Goal: Task Accomplishment & Management: Manage account settings

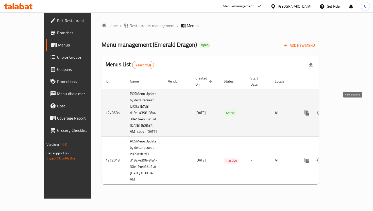
click at [346, 110] on icon "enhanced table" at bounding box center [343, 113] width 6 height 6
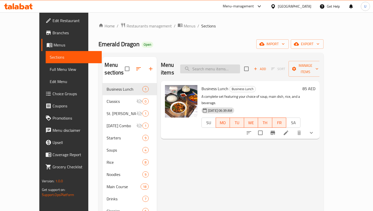
click at [223, 64] on input "search" at bounding box center [210, 68] width 60 height 9
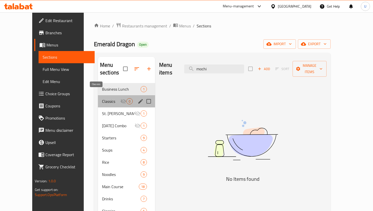
click at [102, 98] on span "Classics" at bounding box center [111, 101] width 18 height 6
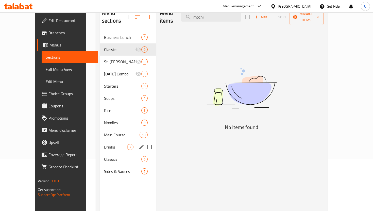
scroll to position [63, 0]
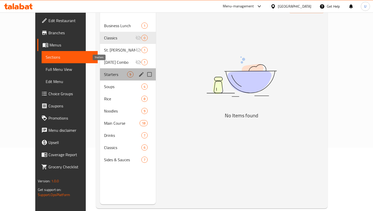
click at [104, 71] on span "Starters" at bounding box center [115, 74] width 23 height 6
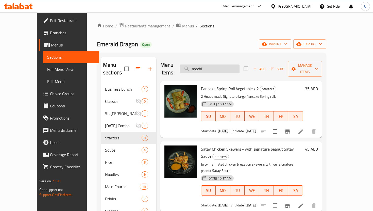
click at [217, 64] on input "mochi" at bounding box center [210, 68] width 60 height 9
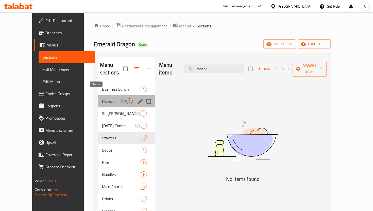
click at [102, 98] on span "Classics" at bounding box center [111, 101] width 18 height 6
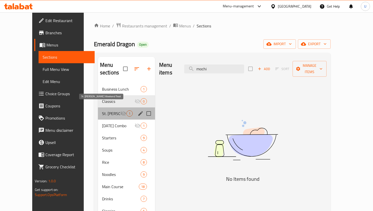
click at [103, 110] on span "St. [PERSON_NAME] Weekend Treat" at bounding box center [111, 113] width 18 height 6
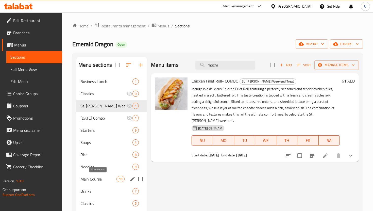
click at [106, 179] on span "Main Course" at bounding box center [98, 179] width 36 height 6
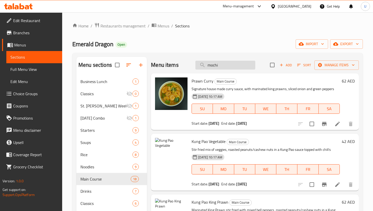
click at [225, 68] on input "mochi" at bounding box center [225, 65] width 60 height 9
click at [224, 64] on input "mochi" at bounding box center [225, 65] width 60 height 9
click at [221, 65] on input "mochi" at bounding box center [225, 65] width 60 height 9
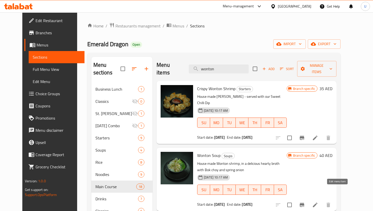
type input "wonton"
click at [317, 202] on icon at bounding box center [315, 204] width 5 height 5
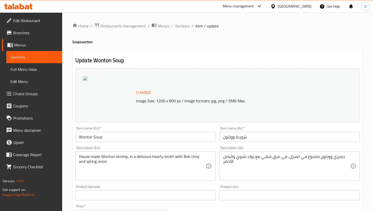
click at [54, 58] on span "Sections" at bounding box center [34, 57] width 48 height 6
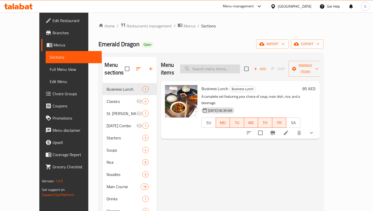
click at [220, 66] on input "search" at bounding box center [210, 68] width 60 height 9
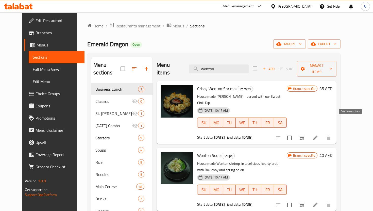
type input "wonton"
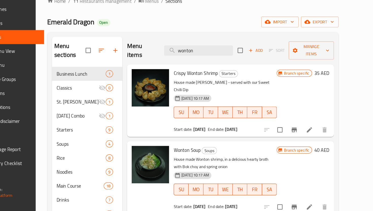
click at [276, 65] on button "Add" at bounding box center [268, 69] width 16 height 8
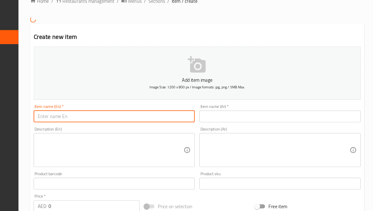
click at [180, 123] on input "text" at bounding box center [145, 126] width 140 height 10
type input "Mochi"
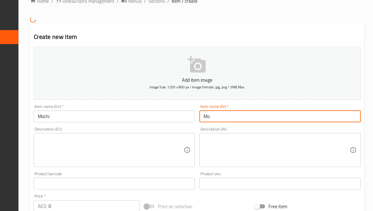
type input "M"
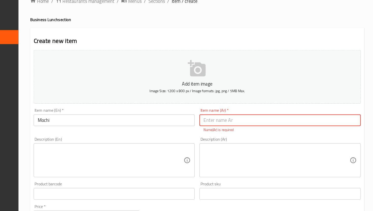
paste input "[PERSON_NAME]"
type input "[PERSON_NAME]"
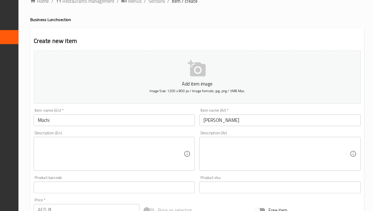
click at [179, 153] on textarea at bounding box center [142, 159] width 127 height 24
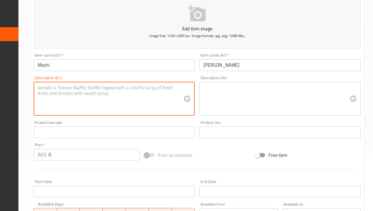
scroll to position [51, 0]
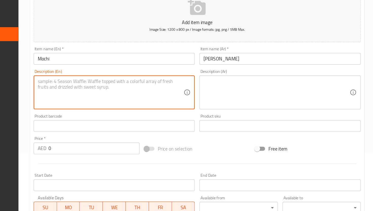
click at [145, 155] on input "0" at bounding box center [127, 156] width 79 height 10
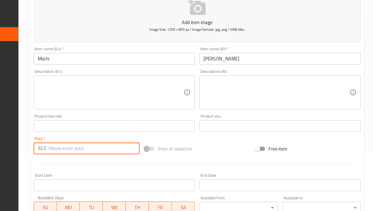
type input "0"
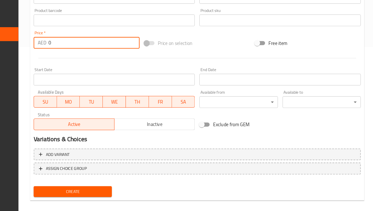
scroll to position [148, 0]
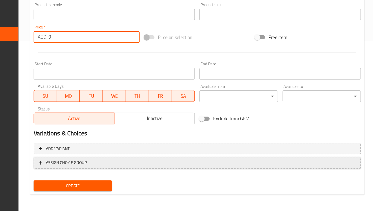
click at [151, 167] on span "ASSIGN CHOICE GROUP" at bounding box center [217, 169] width 275 height 6
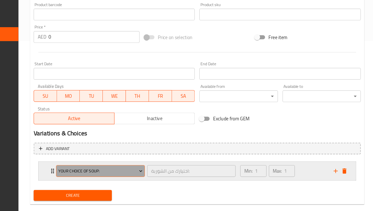
click at [150, 178] on span "Your choice of soup:" at bounding box center [133, 176] width 73 height 6
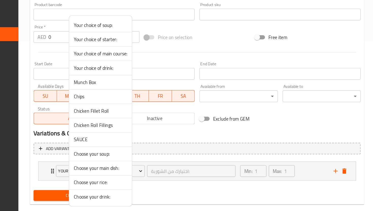
click at [185, 146] on div at bounding box center [186, 105] width 373 height 211
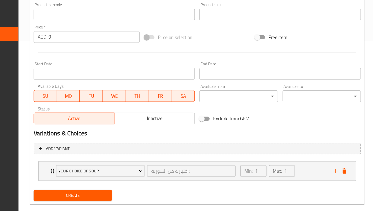
scroll to position [147, 0]
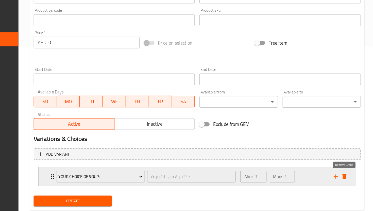
click at [345, 178] on icon "delete" at bounding box center [346, 176] width 4 height 5
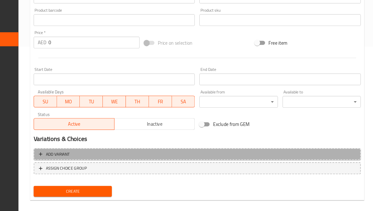
click at [256, 154] on span "Add variant" at bounding box center [217, 157] width 275 height 6
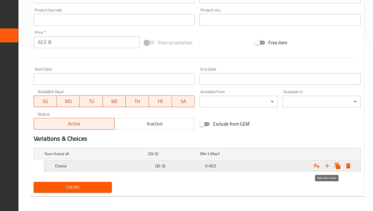
click at [329, 170] on icon "Expand" at bounding box center [331, 171] width 4 height 4
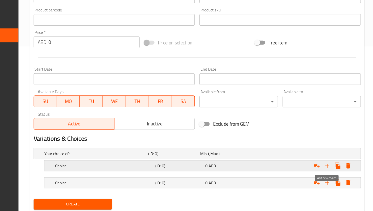
click at [329, 170] on icon "Expand" at bounding box center [331, 171] width 4 height 4
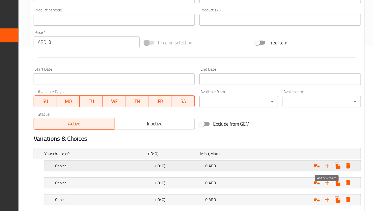
click at [329, 170] on icon "Expand" at bounding box center [331, 171] width 4 height 4
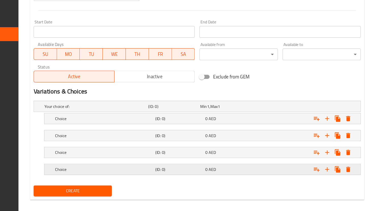
scroll to position [188, 0]
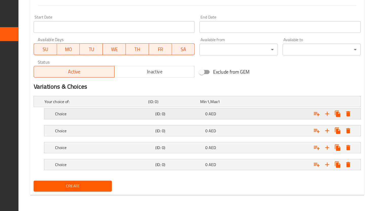
click at [116, 126] on h5 "Choice" at bounding box center [136, 126] width 85 height 5
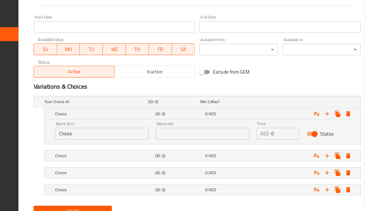
click at [110, 142] on input "Choice" at bounding box center [134, 143] width 81 height 10
type input "Chocolate"
click at [126, 159] on div "Choice" at bounding box center [136, 162] width 87 height 7
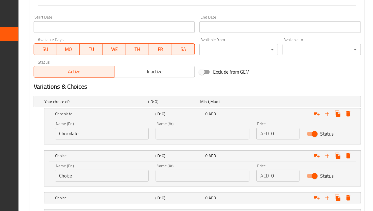
click at [113, 182] on input "Choice" at bounding box center [134, 180] width 81 height 10
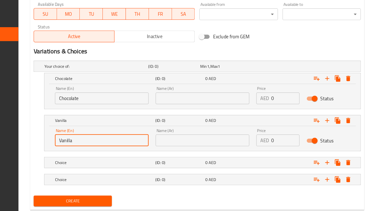
scroll to position [232, 0]
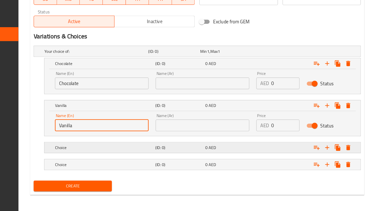
type input "Vanilla"
click at [104, 156] on h5 "Choice" at bounding box center [136, 155] width 85 height 5
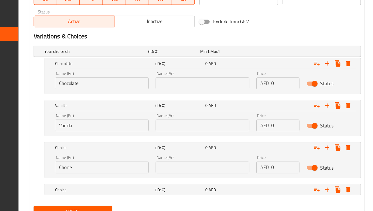
click at [115, 177] on input "Choice" at bounding box center [134, 173] width 81 height 10
type input "Mango"
click at [117, 185] on nav at bounding box center [217, 185] width 284 height 4
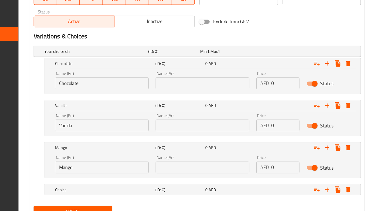
click at [117, 185] on nav at bounding box center [217, 185] width 284 height 4
click at [115, 190] on h5 "Choice" at bounding box center [136, 192] width 85 height 5
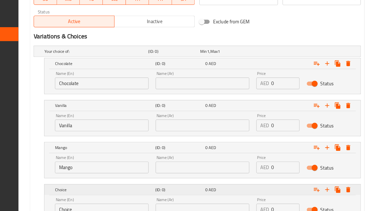
click at [115, 190] on h5 "Choice" at bounding box center [136, 192] width 85 height 5
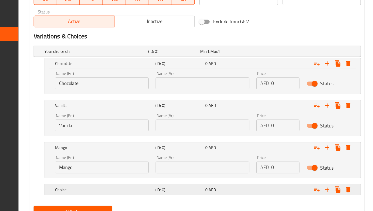
click at [115, 190] on h5 "Choice" at bounding box center [136, 192] width 85 height 5
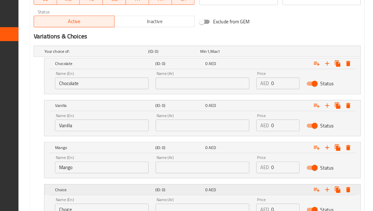
scroll to position [275, 0]
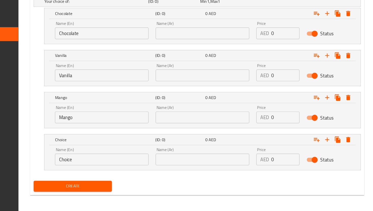
click at [122, 165] on input "Choice" at bounding box center [134, 166] width 81 height 10
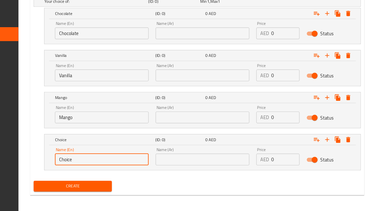
click at [122, 165] on input "Choice" at bounding box center [134, 166] width 81 height 10
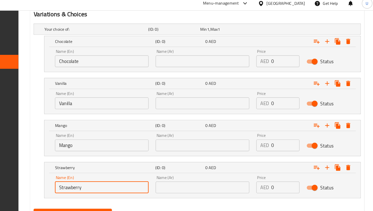
type input "Strawberry"
click at [206, 54] on input "text" at bounding box center [221, 56] width 81 height 10
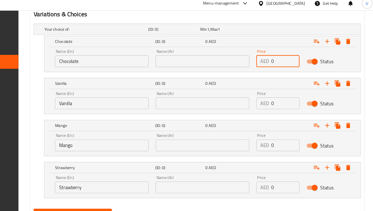
click at [291, 58] on input "0" at bounding box center [294, 56] width 25 height 10
type input "32"
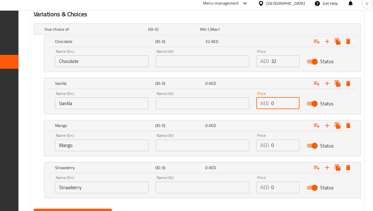
click at [289, 91] on input "0" at bounding box center [294, 93] width 25 height 10
type input "0"
type input "32"
click at [288, 131] on input "0" at bounding box center [294, 129] width 25 height 10
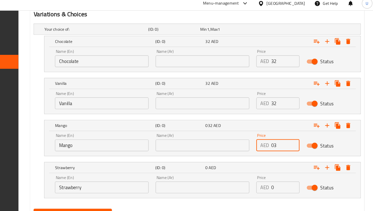
type input "0"
type input "32"
click at [289, 164] on input "0" at bounding box center [294, 166] width 25 height 10
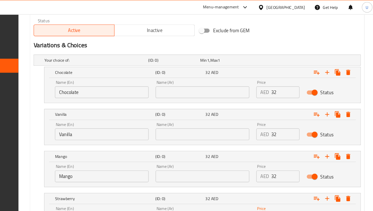
scroll to position [248, 0]
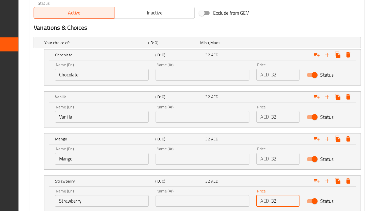
type input "32"
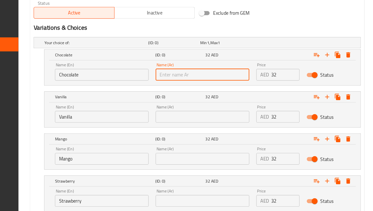
click at [220, 84] on input "text" at bounding box center [221, 83] width 81 height 10
paste input "شوكولاتة"
type input "شوكولاتة"
click at [151, 117] on input "Vanilla" at bounding box center [134, 120] width 81 height 10
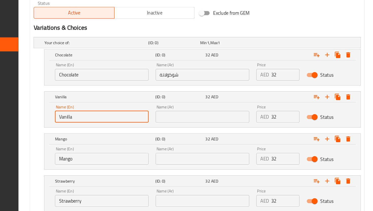
click at [151, 117] on input "Vanilla" at bounding box center [134, 120] width 81 height 10
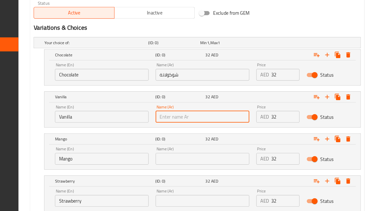
click at [226, 118] on input "text" at bounding box center [221, 120] width 81 height 10
paste input "فانيليا"
type input "فانيليا"
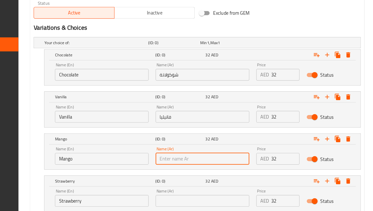
click at [210, 156] on input "text" at bounding box center [221, 156] width 81 height 10
paste input "مانجو"
type input "مانجو"
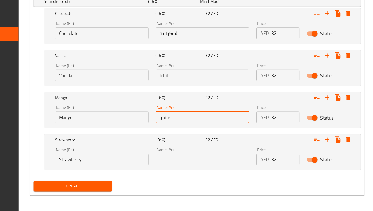
click at [210, 166] on input "text" at bounding box center [221, 166] width 81 height 10
paste input "فراولة"
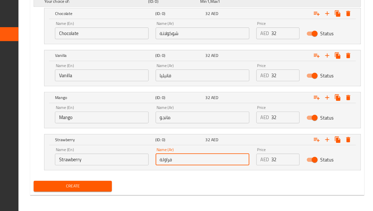
type input "فراولة"
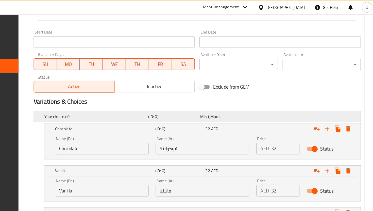
scroll to position [179, 0]
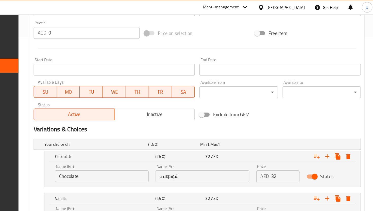
click at [189, 59] on input "Start Date" at bounding box center [145, 61] width 140 height 10
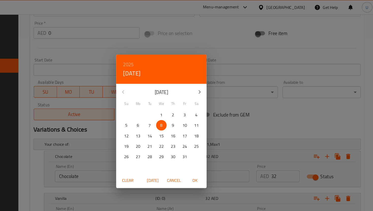
click at [186, 112] on button "8" at bounding box center [186, 108] width 9 height 9
click at [186, 109] on p "8" at bounding box center [186, 109] width 2 height 6
click at [214, 157] on span "OK" at bounding box center [215, 157] width 12 height 6
type input "[DATE]"
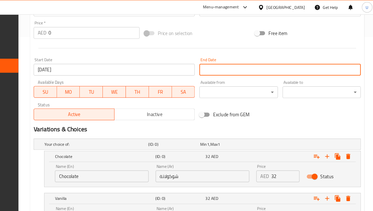
click at [257, 62] on input "Start Date" at bounding box center [289, 61] width 140 height 10
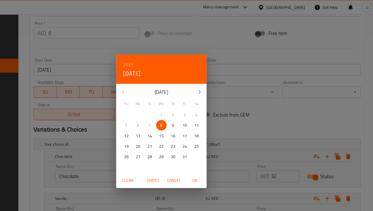
click at [218, 78] on icon "button" at bounding box center [220, 80] width 6 height 6
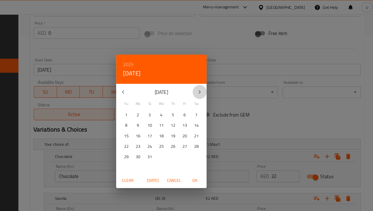
click at [218, 78] on icon "button" at bounding box center [220, 80] width 6 height 6
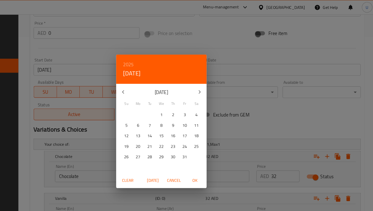
click at [218, 78] on icon "button" at bounding box center [220, 80] width 6 height 6
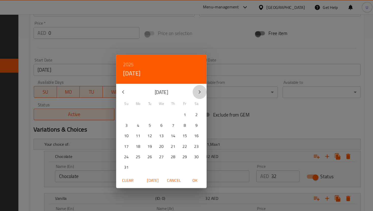
click at [218, 78] on icon "button" at bounding box center [220, 80] width 6 height 6
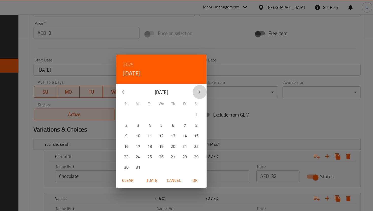
click at [218, 78] on icon "button" at bounding box center [220, 80] width 6 height 6
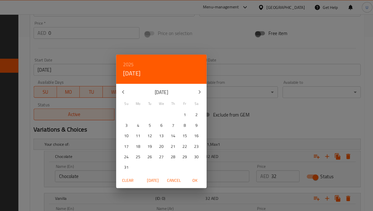
click at [218, 78] on icon "button" at bounding box center [220, 80] width 6 height 6
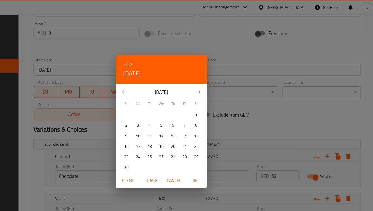
click at [218, 78] on icon "button" at bounding box center [220, 80] width 6 height 6
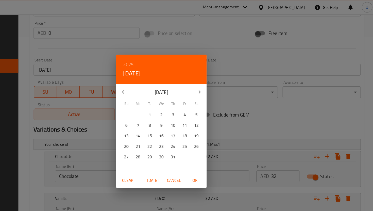
click at [218, 78] on icon "button" at bounding box center [220, 80] width 6 height 6
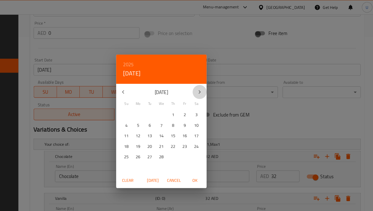
click at [218, 78] on icon "button" at bounding box center [220, 80] width 6 height 6
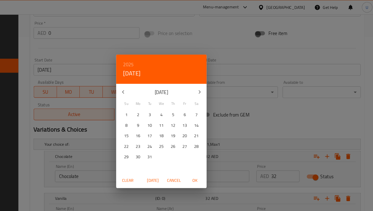
click at [218, 78] on icon "button" at bounding box center [220, 80] width 6 height 6
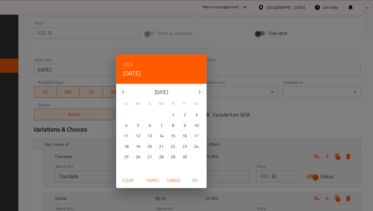
click at [218, 78] on icon "button" at bounding box center [220, 80] width 6 height 6
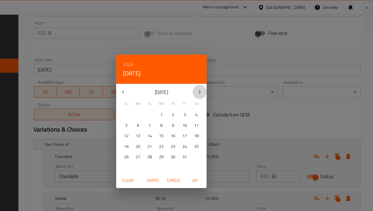
click at [218, 78] on icon "button" at bounding box center [220, 80] width 6 height 6
click at [217, 132] on button "31" at bounding box center [216, 136] width 9 height 9
click at [218, 156] on span "OK" at bounding box center [215, 157] width 12 height 6
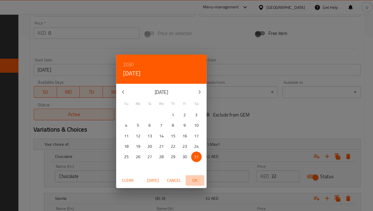
type input "[DATE]"
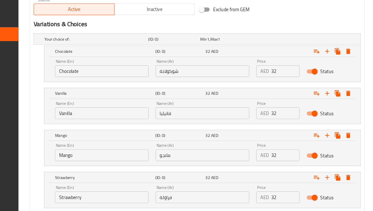
scroll to position [275, 0]
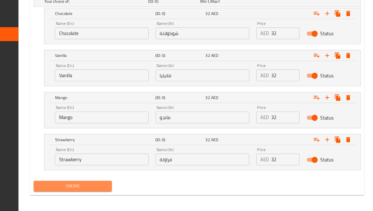
click at [140, 189] on button "Create" at bounding box center [109, 188] width 68 height 9
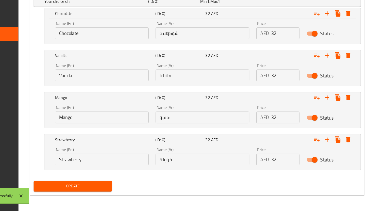
scroll to position [275, 0]
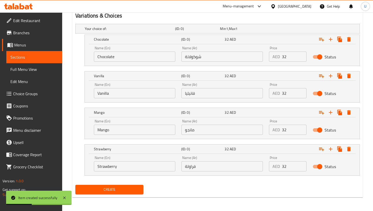
click at [38, 56] on span "Sections" at bounding box center [34, 57] width 48 height 6
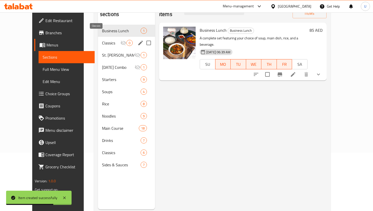
scroll to position [50, 0]
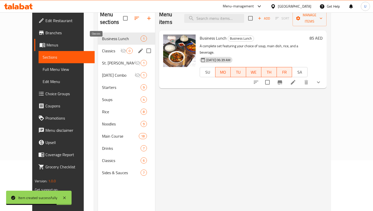
click at [102, 48] on span "Classics" at bounding box center [111, 51] width 18 height 6
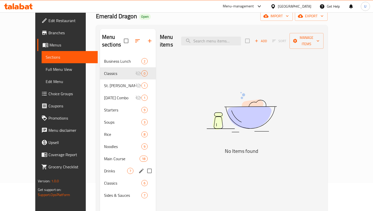
scroll to position [32, 0]
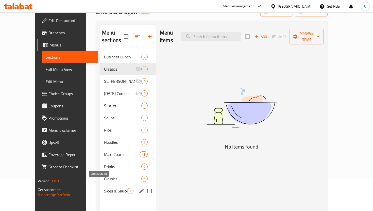
click at [106, 188] on span "Sides & Sauces" at bounding box center [115, 191] width 23 height 6
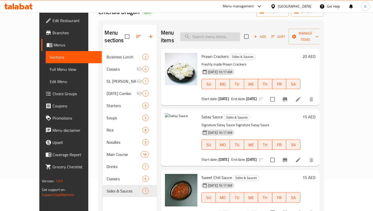
click at [213, 32] on input "search" at bounding box center [210, 36] width 60 height 9
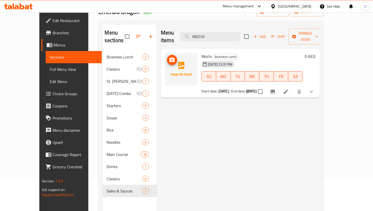
type input "MOCHI"
click at [169, 57] on icon "upload picture" at bounding box center [171, 59] width 5 height 5
click at [170, 54] on img at bounding box center [181, 69] width 32 height 32
click at [169, 57] on icon "upload picture" at bounding box center [171, 59] width 5 height 5
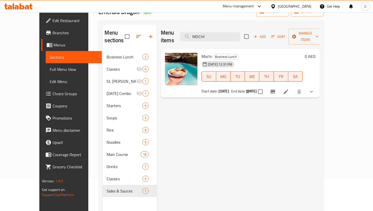
click at [106, 54] on span "Business Lunch" at bounding box center [123, 57] width 35 height 6
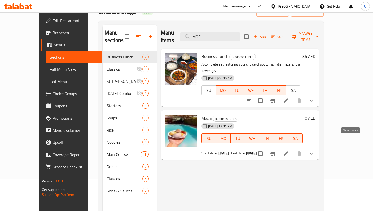
click at [314, 150] on icon "show more" at bounding box center [311, 153] width 6 height 6
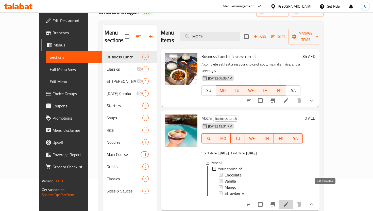
click at [288, 202] on icon at bounding box center [285, 204] width 5 height 5
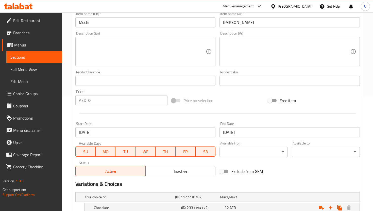
scroll to position [94, 0]
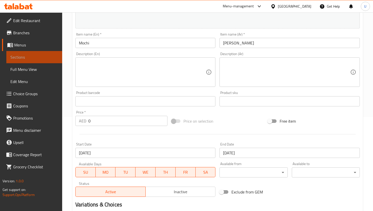
click at [44, 54] on span "Sections" at bounding box center [34, 57] width 48 height 6
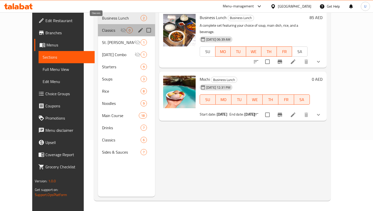
click at [104, 27] on span "Classics" at bounding box center [111, 30] width 18 height 6
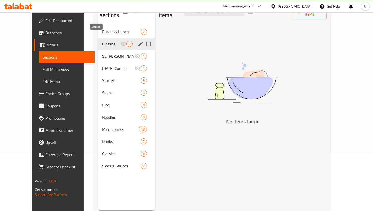
scroll to position [47, 0]
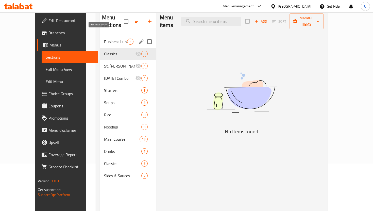
click at [104, 39] on span "Business Lunch" at bounding box center [115, 42] width 23 height 6
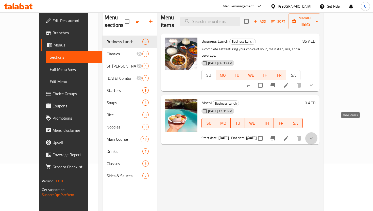
click at [314, 135] on icon "show more" at bounding box center [311, 138] width 6 height 6
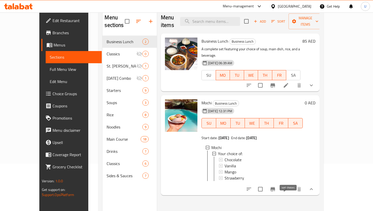
click at [252, 186] on icon "sort-choices" at bounding box center [249, 189] width 6 height 6
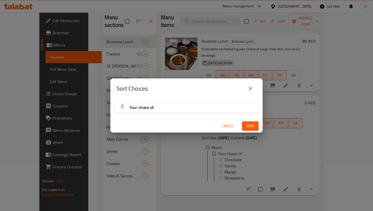
click at [225, 126] on span "Cancel" at bounding box center [228, 126] width 12 height 6
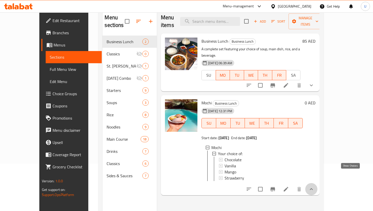
click at [314, 186] on icon "show more" at bounding box center [311, 189] width 6 height 6
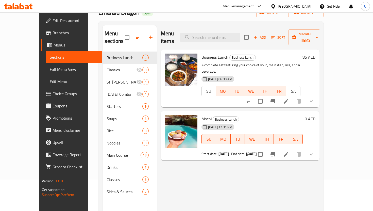
scroll to position [9, 0]
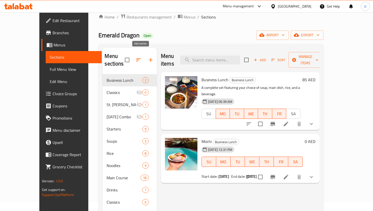
click at [148, 57] on icon "button" at bounding box center [151, 60] width 6 height 6
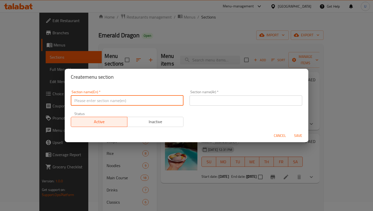
click at [138, 102] on input "text" at bounding box center [127, 100] width 113 height 10
type input "d"
type input "Desserts"
click at [213, 94] on div "Section name(Ar)   * Section name(Ar) *" at bounding box center [245, 97] width 113 height 15
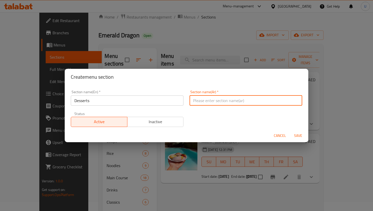
click at [210, 99] on input "text" at bounding box center [245, 100] width 113 height 10
type input "D"
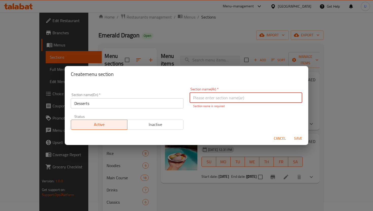
paste input "حلويات"
type input "حلويات"
click at [252, 124] on div "Section name(En)   * Desserts Section name(En) * Section name(Ar)   * حلويات Se…" at bounding box center [186, 108] width 237 height 48
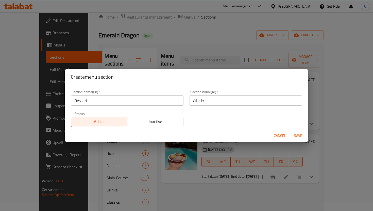
click at [295, 135] on span "Save" at bounding box center [298, 135] width 12 height 6
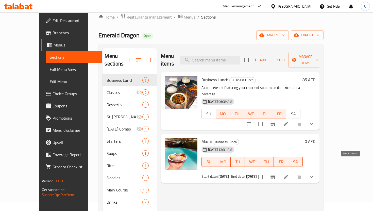
click at [314, 174] on icon "show more" at bounding box center [311, 177] width 6 height 6
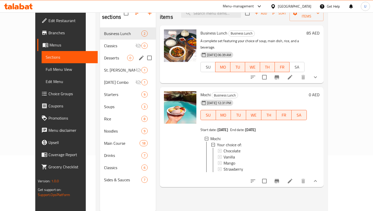
scroll to position [53, 0]
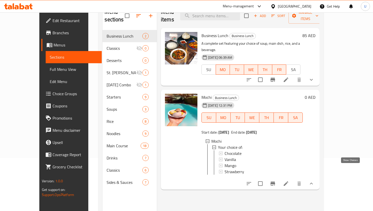
click at [314, 180] on icon "show more" at bounding box center [311, 183] width 6 height 6
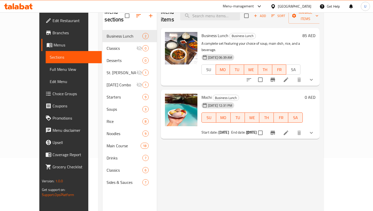
click at [262, 100] on div "[DATE] 12:31 PM SU MO TU WE TH FR SA" at bounding box center [251, 113] width 105 height 27
click at [288, 130] on icon at bounding box center [285, 132] width 5 height 5
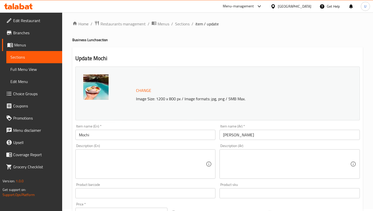
scroll to position [2, 0]
click at [24, 76] on link "Edit Menu" at bounding box center [34, 81] width 56 height 12
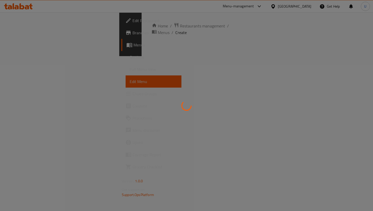
click at [25, 74] on div at bounding box center [186, 105] width 373 height 211
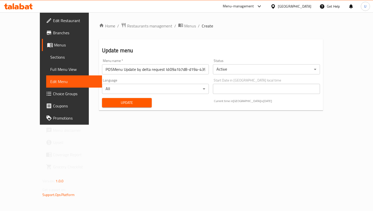
click at [50, 72] on span "Full Menu View" at bounding box center [74, 69] width 48 height 6
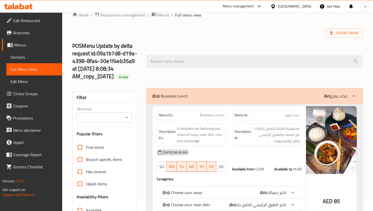
scroll to position [7, 0]
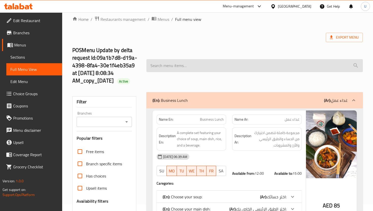
click at [191, 66] on input "search" at bounding box center [254, 65] width 216 height 13
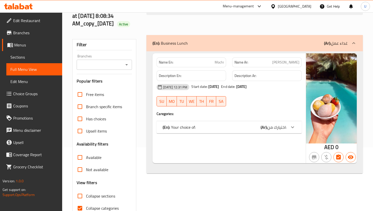
scroll to position [56, 0]
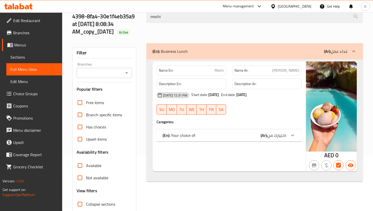
type input "mochi"
click at [167, 124] on h4 "Caregories:" at bounding box center [228, 121] width 145 height 5
click at [314, 168] on icon "button" at bounding box center [314, 165] width 6 height 6
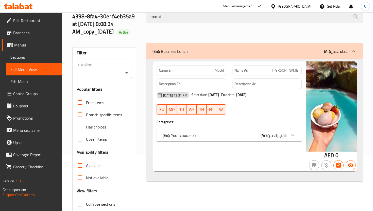
scroll to position [32, 0]
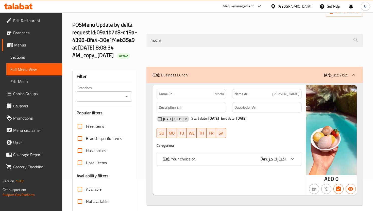
click at [20, 56] on span "Sections" at bounding box center [34, 57] width 48 height 6
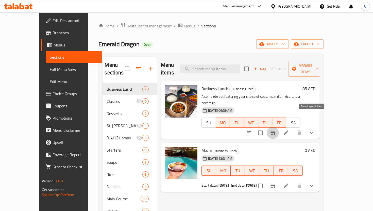
click at [275, 131] on icon "Branch-specific-item" at bounding box center [272, 133] width 5 height 4
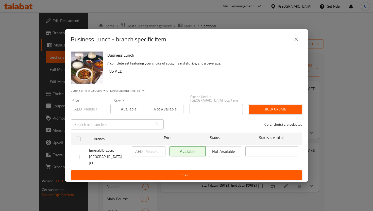
click at [297, 40] on icon "close" at bounding box center [296, 39] width 6 height 6
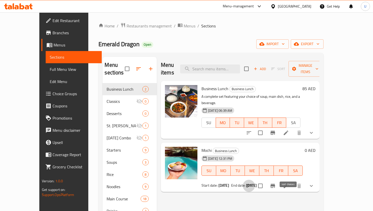
click at [252, 183] on icon "sort-choices" at bounding box center [249, 186] width 6 height 6
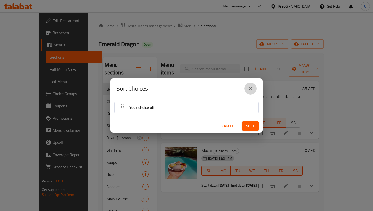
click at [247, 88] on button "close" at bounding box center [250, 88] width 12 height 12
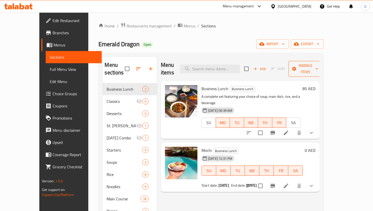
click at [318, 66] on span "Manage items" at bounding box center [305, 68] width 26 height 13
click at [272, 56] on div at bounding box center [186, 105] width 373 height 211
click at [314, 183] on icon "show more" at bounding box center [311, 186] width 6 height 6
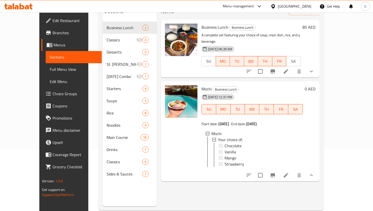
scroll to position [71, 0]
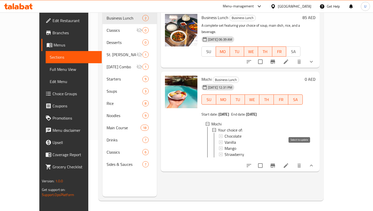
click at [265, 160] on input "checkbox" at bounding box center [260, 165] width 11 height 11
checkbox input "true"
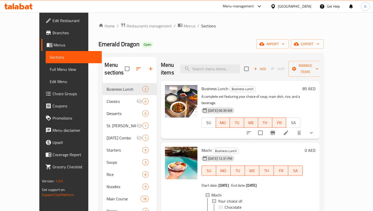
click at [322, 70] on div "Add Sort Manage items" at bounding box center [283, 69] width 78 height 16
click at [318, 63] on span "Manage items" at bounding box center [305, 68] width 26 height 13
click at [347, 82] on li "Copy items" at bounding box center [336, 77] width 55 height 11
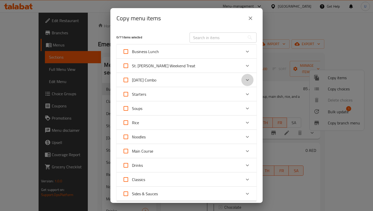
click at [246, 77] on icon "Expand" at bounding box center [247, 80] width 6 height 6
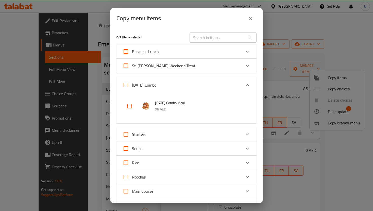
click at [248, 21] on button "close" at bounding box center [250, 18] width 12 height 12
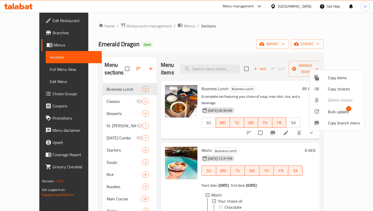
click at [358, 150] on div at bounding box center [186, 105] width 373 height 211
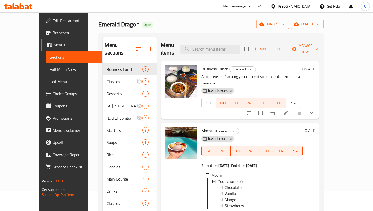
scroll to position [41, 0]
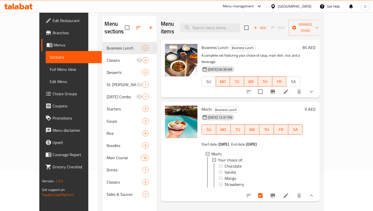
click at [288, 193] on icon at bounding box center [285, 195] width 5 height 5
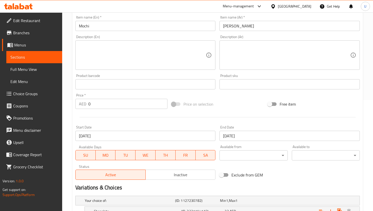
scroll to position [77, 0]
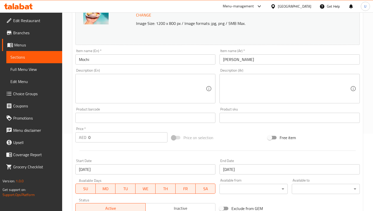
click at [49, 57] on span "Sections" at bounding box center [34, 57] width 48 height 6
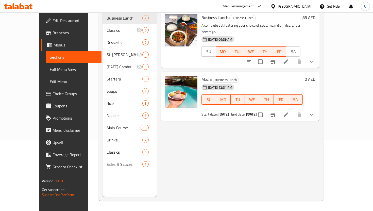
scroll to position [71, 0]
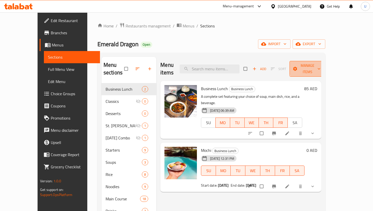
click at [321, 66] on span "Manage items" at bounding box center [307, 68] width 28 height 13
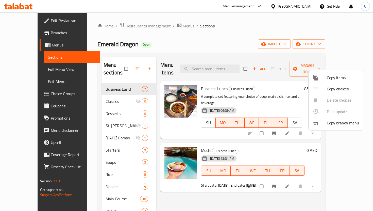
click at [296, 171] on div at bounding box center [186, 105] width 373 height 211
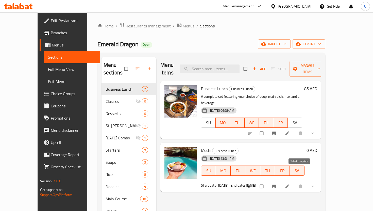
click at [267, 181] on input "checkbox" at bounding box center [262, 186] width 11 height 10
click at [325, 62] on button "Manage items" at bounding box center [307, 69] width 36 height 16
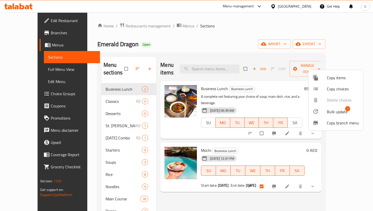
click at [336, 113] on span "Bulk update" at bounding box center [337, 112] width 21 height 6
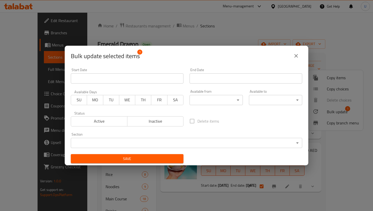
click at [298, 56] on icon "close" at bounding box center [296, 56] width 6 height 6
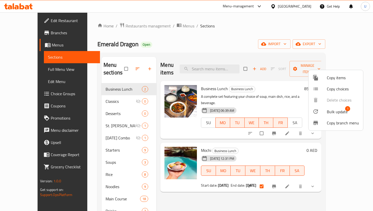
click at [308, 140] on div at bounding box center [186, 105] width 373 height 211
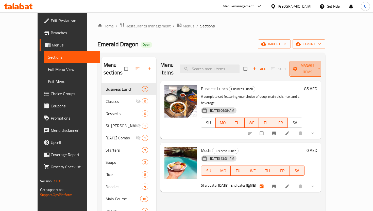
click at [321, 66] on icon "button" at bounding box center [318, 68] width 5 height 5
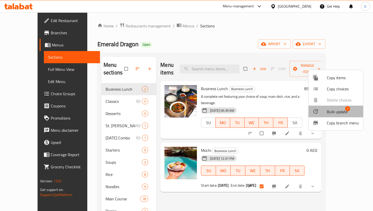
click at [332, 109] on span "Bulk update" at bounding box center [337, 112] width 21 height 6
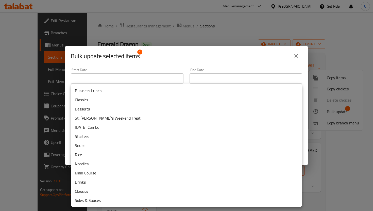
click at [235, 143] on body "​ Menu-management United Arab Emirates Get Help U Edit Restaurant Branches Menu…" at bounding box center [186, 111] width 373 height 198
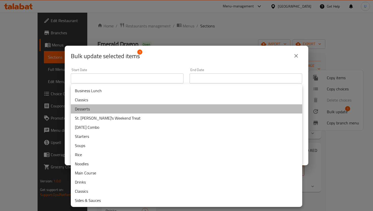
click at [173, 110] on li "Desserts" at bounding box center [186, 108] width 231 height 9
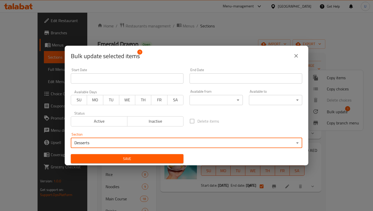
click at [177, 157] on span "Save" at bounding box center [127, 158] width 104 height 6
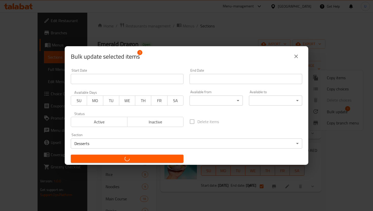
checkbox input "false"
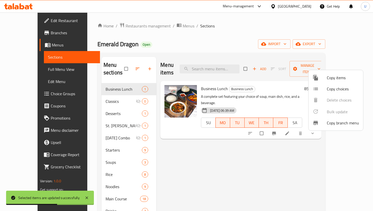
click at [101, 101] on div at bounding box center [186, 105] width 373 height 211
click at [105, 110] on span "Desserts" at bounding box center [123, 113] width 36 height 6
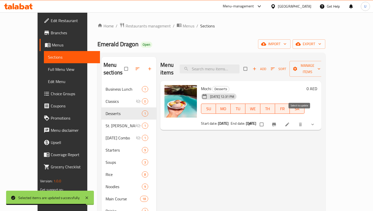
click at [267, 119] on input "checkbox" at bounding box center [262, 124] width 11 height 10
checkbox input "true"
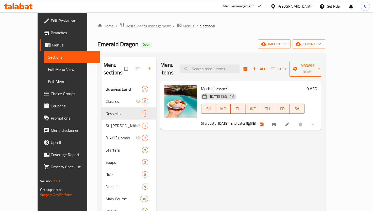
click at [325, 69] on button "Manage items" at bounding box center [307, 69] width 36 height 16
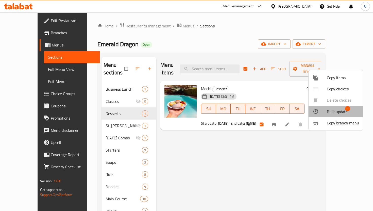
click at [331, 111] on span "Bulk update" at bounding box center [337, 112] width 21 height 6
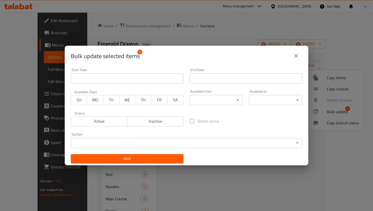
click at [191, 146] on body "​ Menu-management United Arab Emirates Get Help U Edit Restaurant Branches Menu…" at bounding box center [186, 111] width 373 height 198
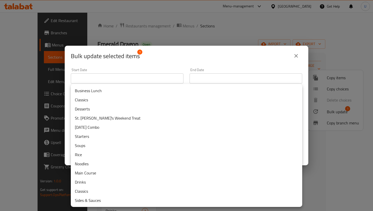
click at [372, 92] on div at bounding box center [186, 105] width 373 height 211
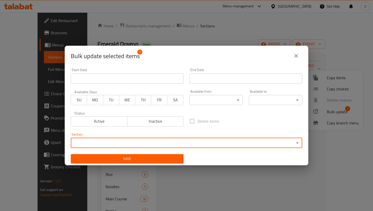
click at [296, 53] on icon "close" at bounding box center [296, 56] width 6 height 6
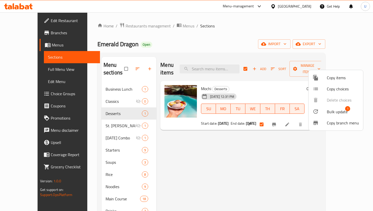
click at [141, 65] on div at bounding box center [186, 105] width 373 height 211
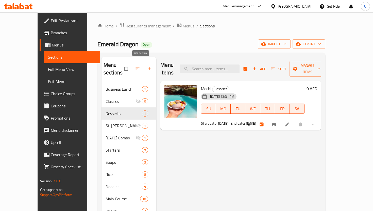
click at [147, 66] on icon "button" at bounding box center [149, 68] width 5 height 5
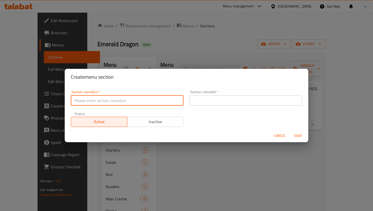
click at [116, 97] on input "text" at bounding box center [127, 100] width 113 height 10
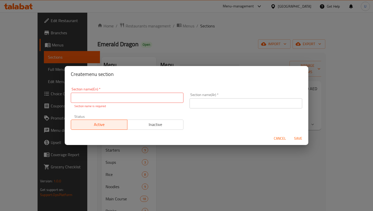
click at [220, 51] on div "Create menu section Section name(En)   * Section name(En) * Section name is req…" at bounding box center [186, 105] width 373 height 211
click at [277, 140] on span "Cancel" at bounding box center [280, 138] width 12 height 6
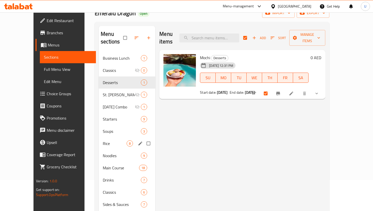
scroll to position [32, 0]
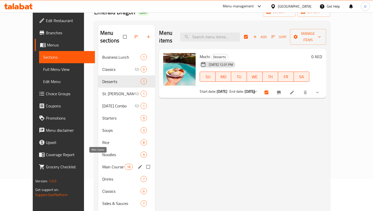
click at [104, 164] on span "Main Course" at bounding box center [113, 167] width 22 height 6
checkbox input "false"
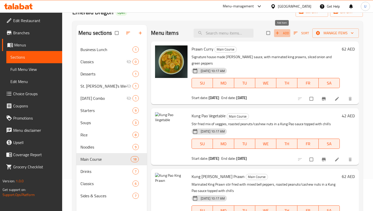
click at [282, 32] on span "Add" at bounding box center [282, 33] width 14 height 6
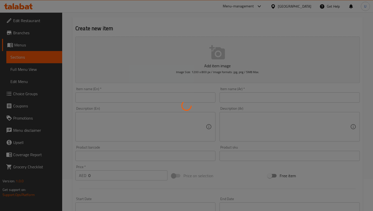
click at [145, 98] on div at bounding box center [186, 105] width 373 height 211
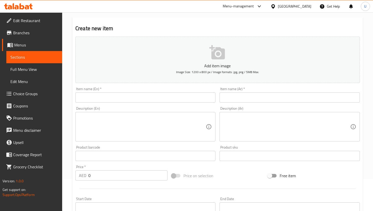
click at [143, 99] on input "text" at bounding box center [145, 97] width 140 height 10
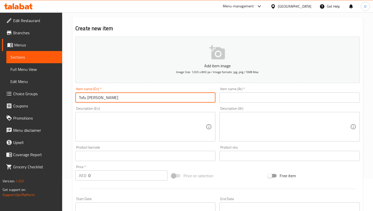
type input "Tofu Curry"
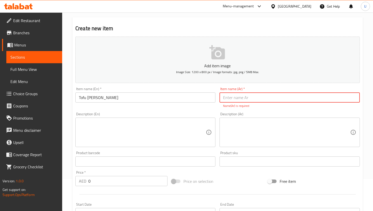
paste input "Tofu Kari"
type input "Tofu Kari"
click at [246, 112] on div "Description (Ar) Description (Ar)" at bounding box center [289, 129] width 140 height 35
paste input "توفو كاري"
type input "توفو كاري"
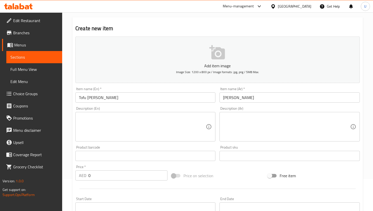
click at [223, 144] on div "Add item image Image Size: 1200 x 800 px / Image formats: jpg, png / 5MB Max. I…" at bounding box center [217, 143] width 288 height 219
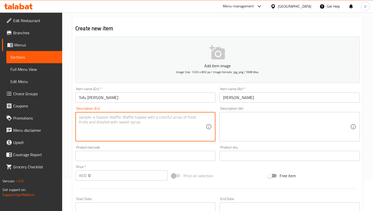
click at [186, 132] on textarea at bounding box center [142, 127] width 127 height 24
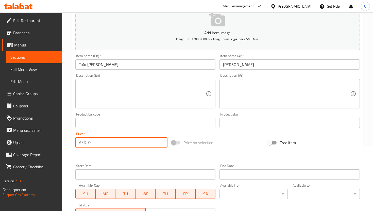
click at [139, 145] on input "0" at bounding box center [127, 142] width 79 height 10
type input "0"
type input "45"
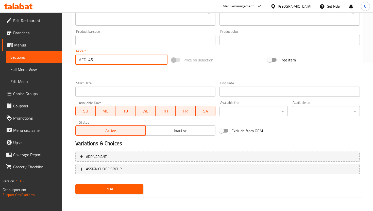
click at [137, 186] on span "Create" at bounding box center [109, 189] width 60 height 6
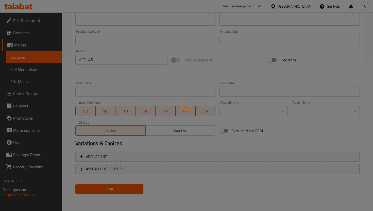
type input "0"
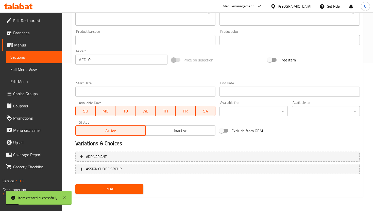
click at [51, 58] on span "Sections" at bounding box center [34, 57] width 48 height 6
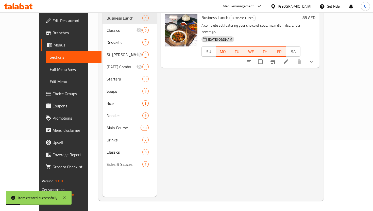
scroll to position [71, 0]
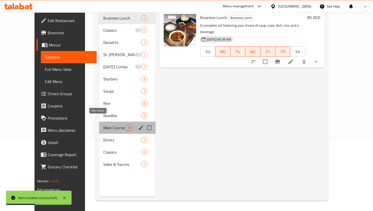
click at [110, 124] on span "Main Course" at bounding box center [114, 127] width 22 height 6
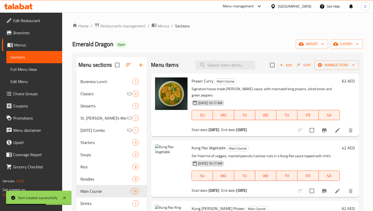
click at [290, 64] on span "Add" at bounding box center [286, 65] width 14 height 6
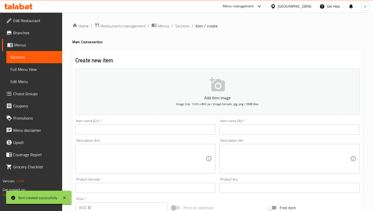
click at [149, 132] on input "text" at bounding box center [145, 129] width 140 height 10
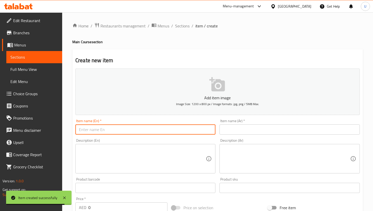
paste input "Tofu in Blackbean Sauce"
type input "Tofu in Blackbean Sauce"
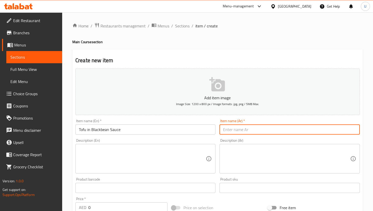
click at [240, 125] on input "text" at bounding box center [289, 129] width 140 height 10
paste input "توفو بصلصة الفاصوليا السوداء"
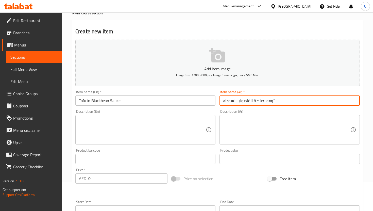
scroll to position [63, 0]
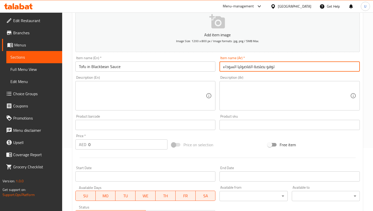
type input "توفو بصلصة الفاصوليا السوداء"
click at [136, 144] on input "0" at bounding box center [127, 144] width 79 height 10
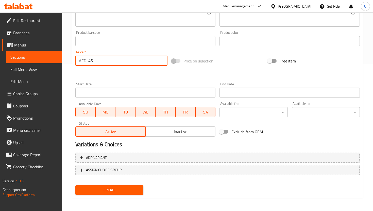
scroll to position [148, 0]
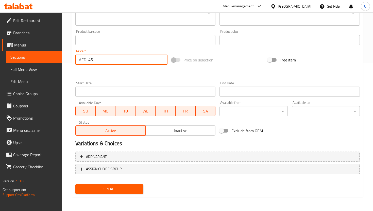
type input "45"
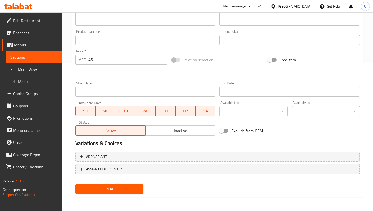
click at [116, 184] on div "Create" at bounding box center [109, 188] width 72 height 13
click at [114, 191] on span "Create" at bounding box center [109, 189] width 60 height 6
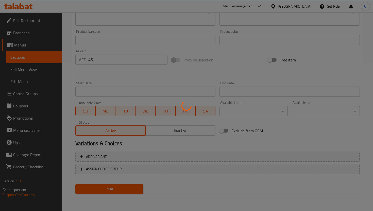
type input "0"
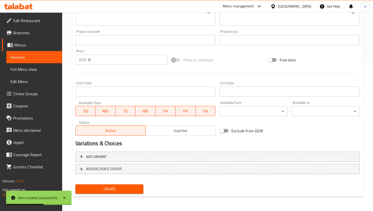
click at [94, 60] on input "0" at bounding box center [127, 60] width 79 height 10
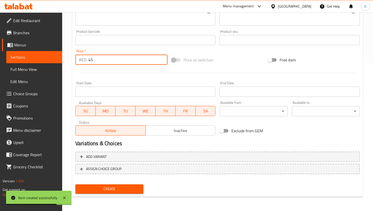
type input "45"
click at [124, 186] on span "Create" at bounding box center [109, 189] width 60 height 6
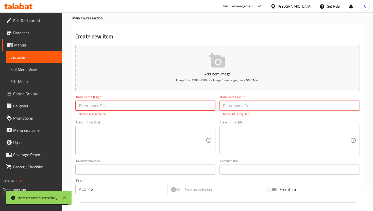
click at [43, 61] on link "Sections" at bounding box center [34, 57] width 56 height 12
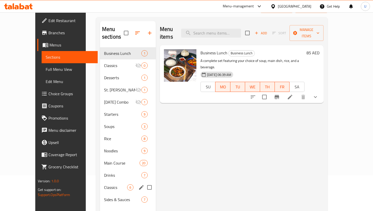
scroll to position [37, 0]
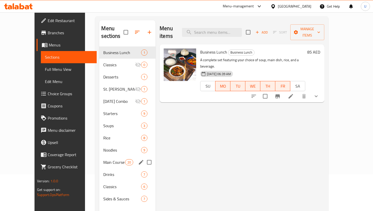
click at [105, 158] on div "Main Course 20" at bounding box center [127, 162] width 56 height 12
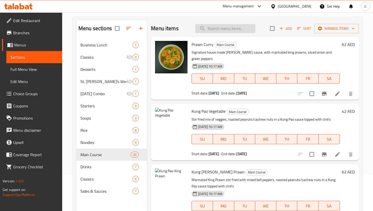
click at [235, 26] on input "search" at bounding box center [225, 28] width 60 height 9
paste input "توفو بصلصة الفاصوليا السوداء"
type input "توفو بصلصة الفاصوليا السوداء"
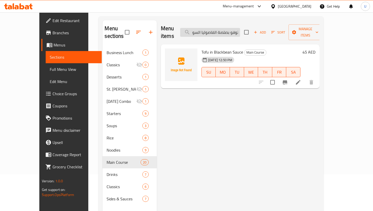
click at [240, 28] on input "توفو بصلصة الفاصوليا السوداء" at bounding box center [210, 32] width 60 height 9
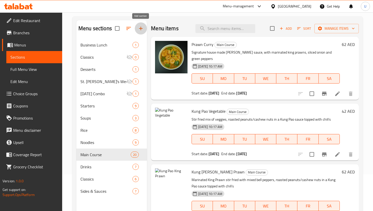
click at [141, 28] on icon "button" at bounding box center [141, 28] width 6 height 6
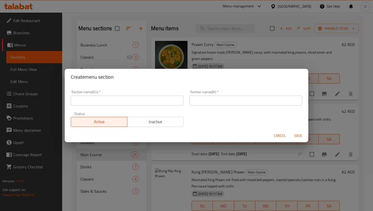
click at [164, 172] on div "Create menu section Section name(En)   * Section name(En) * Section name(Ar)   …" at bounding box center [186, 105] width 373 height 211
click at [273, 135] on button "Cancel" at bounding box center [280, 135] width 16 height 9
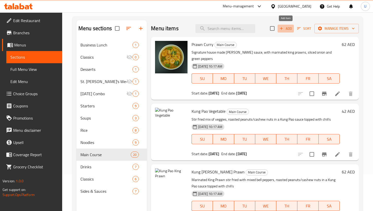
click at [291, 26] on span "Add" at bounding box center [286, 29] width 14 height 6
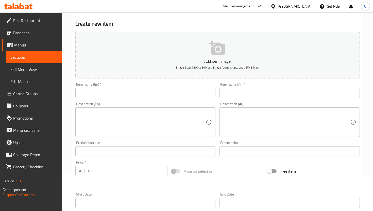
click at [157, 93] on input "text" at bounding box center [145, 93] width 140 height 10
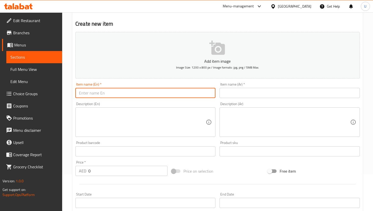
paste input "Sweet & Sour Tofu"
type input "Sweet & Sour Tofu"
click at [231, 91] on input "text" at bounding box center [289, 93] width 140 height 10
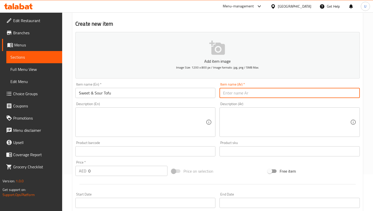
paste input "توفو حلو وحامض"
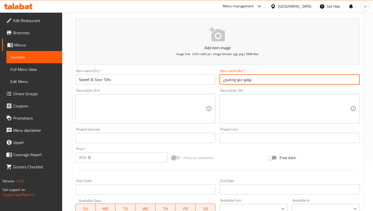
scroll to position [63, 0]
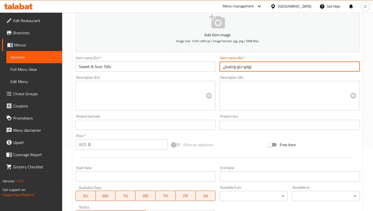
type input "توفو حلو وحامض"
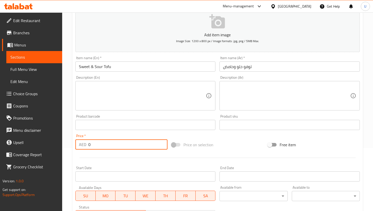
click at [142, 149] on input "0" at bounding box center [127, 144] width 79 height 10
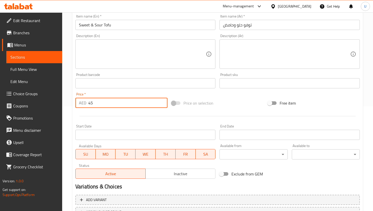
scroll to position [148, 0]
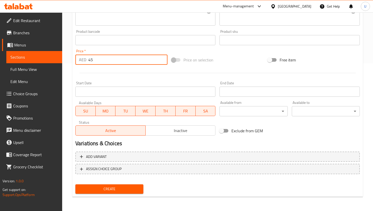
type input "45"
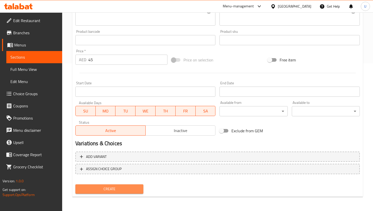
click at [109, 189] on span "Create" at bounding box center [109, 189] width 60 height 6
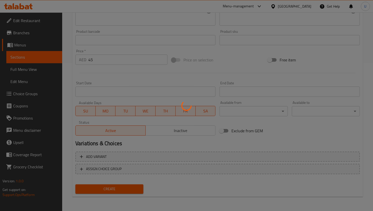
type input "0"
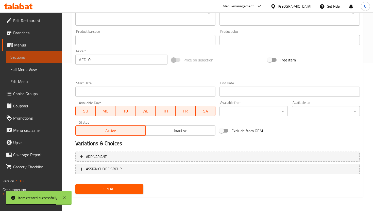
click at [39, 55] on span "Sections" at bounding box center [34, 57] width 48 height 6
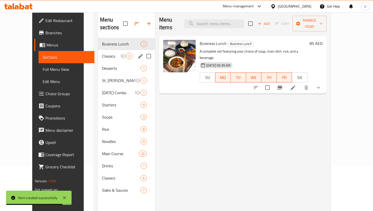
scroll to position [42, 0]
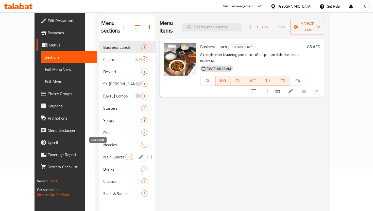
click at [112, 154] on span "Main Course" at bounding box center [114, 157] width 22 height 6
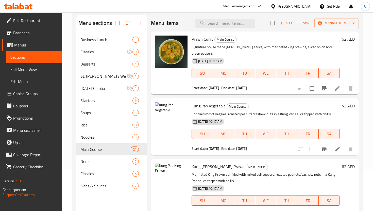
click at [290, 22] on span "Add" at bounding box center [286, 23] width 14 height 6
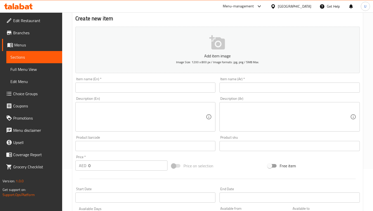
click at [164, 88] on input "text" at bounding box center [145, 87] width 140 height 10
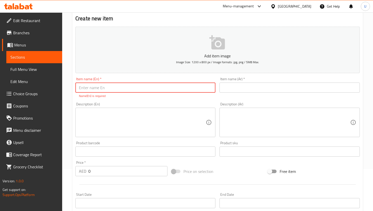
paste input "Tofu Kung Pao"
type input "Tofu Kung Pao"
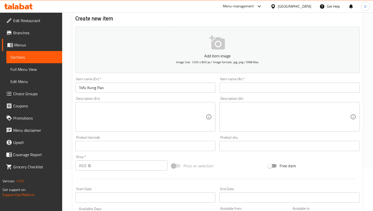
click at [240, 93] on div "Item name (Ar)   * Item name (Ar) *" at bounding box center [289, 85] width 144 height 20
click at [240, 87] on input "text" at bounding box center [289, 87] width 140 height 10
paste input "توفو كونغ بآو"
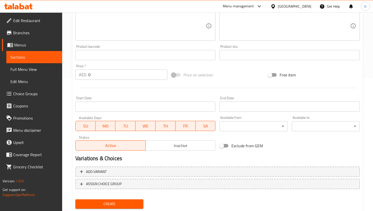
scroll to position [148, 0]
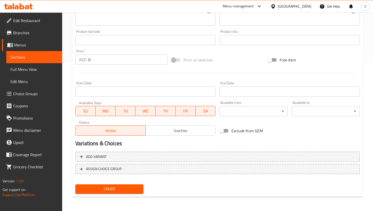
type input "توفو كونغ بآو"
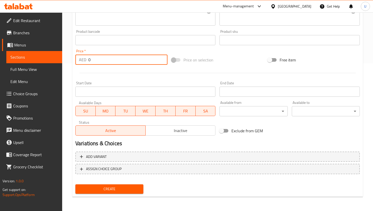
click at [106, 58] on input "0" at bounding box center [127, 60] width 79 height 10
type input "45"
click at [98, 185] on button "Create" at bounding box center [109, 188] width 68 height 9
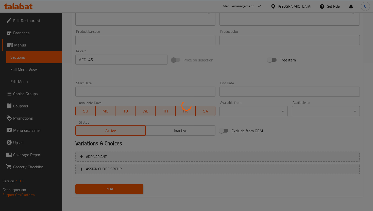
type input "0"
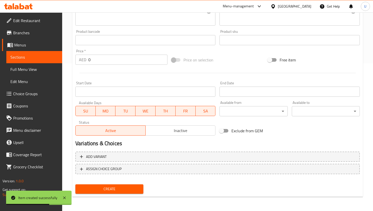
click at [41, 54] on span "Sections" at bounding box center [34, 57] width 48 height 6
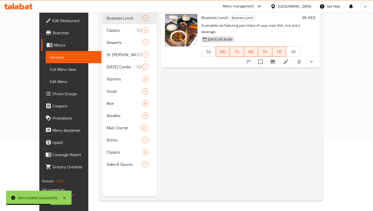
scroll to position [71, 0]
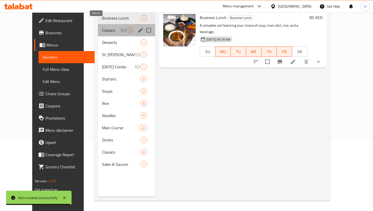
click at [104, 27] on span "Classics" at bounding box center [111, 30] width 18 height 6
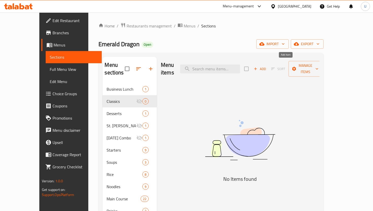
click at [258, 66] on icon "button" at bounding box center [255, 68] width 5 height 5
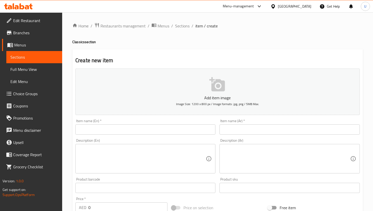
click at [172, 126] on input "text" at bounding box center [145, 129] width 140 height 10
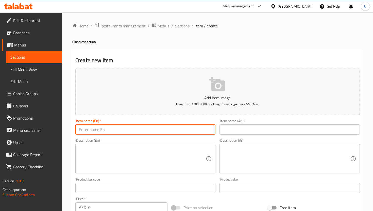
paste input "Tofu Spicebag"
type input "Tofu Spicebag"
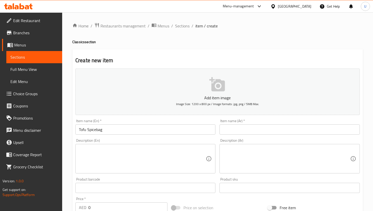
click at [244, 124] on div "Item name (Ar)   * Item name (Ar) *" at bounding box center [289, 126] width 140 height 15
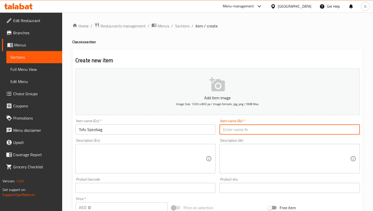
click at [239, 130] on input "text" at bounding box center [289, 129] width 140 height 10
paste input "توفو مقلي مع خضروات وبطاطس بتوابل حارة"
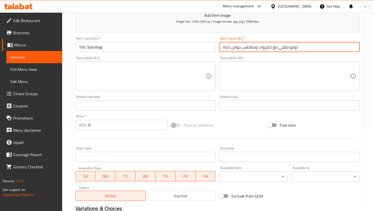
type input "توفو مقلي مع خضروات وبطاطس بتوابل حارة"
click at [115, 126] on input "0" at bounding box center [127, 125] width 79 height 10
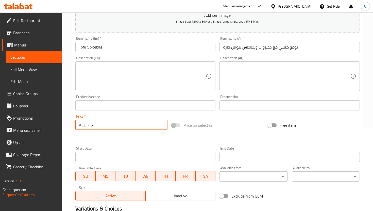
type input "46"
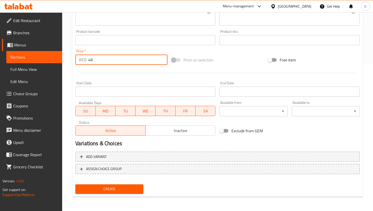
click at [118, 184] on div "Create" at bounding box center [109, 188] width 72 height 13
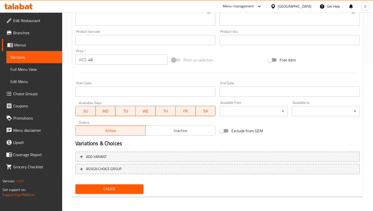
click at [117, 188] on span "Create" at bounding box center [109, 189] width 60 height 6
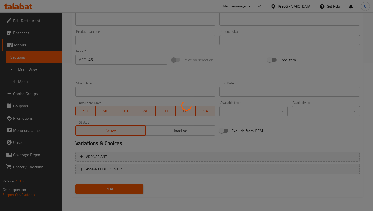
type input "0"
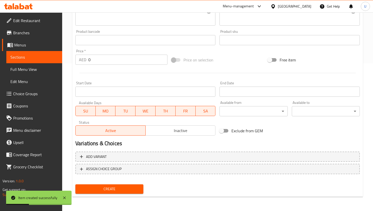
click at [34, 56] on span "Sections" at bounding box center [34, 57] width 48 height 6
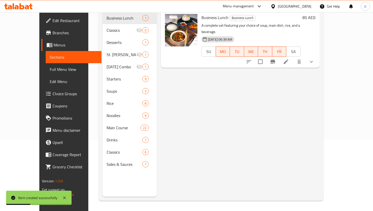
scroll to position [71, 0]
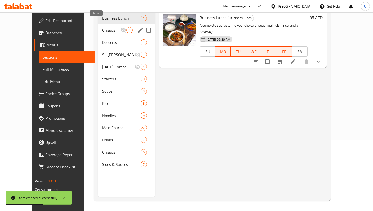
click at [102, 27] on span "Classics" at bounding box center [111, 30] width 18 height 6
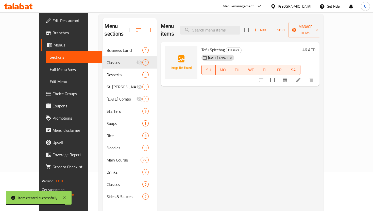
scroll to position [37, 0]
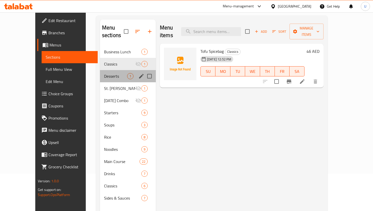
click at [100, 70] on div "Desserts 1" at bounding box center [128, 76] width 56 height 12
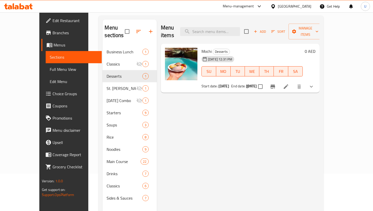
click at [53, 47] on span "Menus" at bounding box center [75, 45] width 44 height 6
